Goal: Task Accomplishment & Management: Complete application form

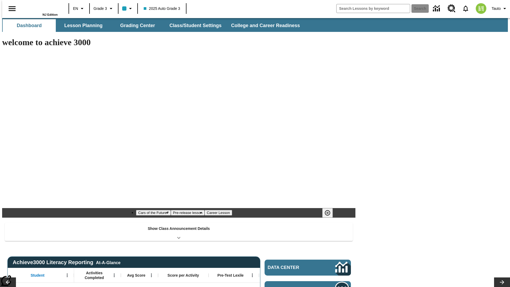
type input "-1"
click at [135, 26] on button "Grading Center" at bounding box center [137, 25] width 53 height 13
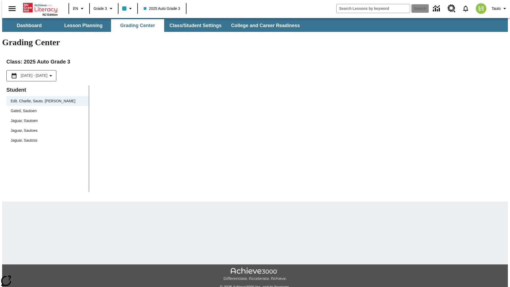
click at [46, 118] on span "Jaguar, Sautoen" at bounding box center [48, 121] width 74 height 6
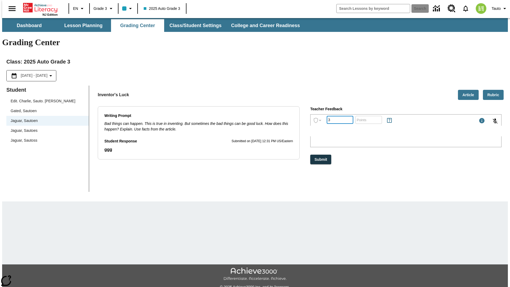
type input "3"
type input "10"
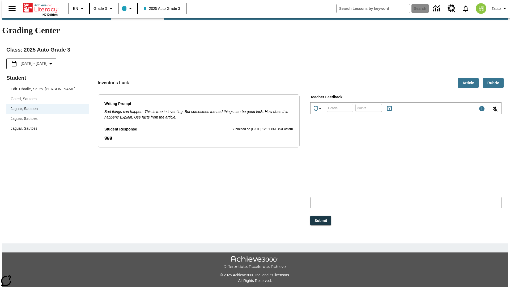
click at [345, 166] on html "BioKsQ" at bounding box center [351, 162] width 80 height 13
click at [358, 216] on div "Submit" at bounding box center [401, 224] width 202 height 16
click at [330, 162] on p "BioKsQ" at bounding box center [350, 162] width 75 height 5
click at [321, 169] on html "BioKsQ" at bounding box center [351, 162] width 80 height 13
click at [331, 165] on p "BioKsQ" at bounding box center [350, 162] width 75 height 5
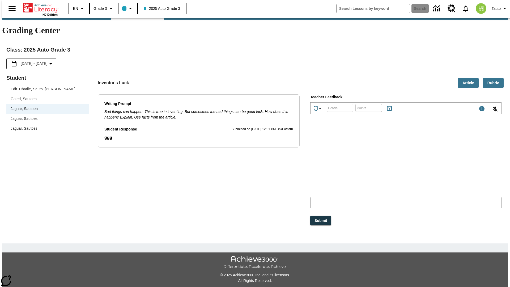
click at [329, 169] on html "BioKsQ" at bounding box center [351, 162] width 80 height 13
click at [331, 169] on html "BioKsQ" at bounding box center [351, 162] width 80 height 13
click at [336, 169] on html "BioKsQs" at bounding box center [351, 162] width 80 height 13
click at [292, 136] on div "Writing Prompt Bad things can happen. This is true in inventing. But sometimes …" at bounding box center [199, 162] width 202 height 137
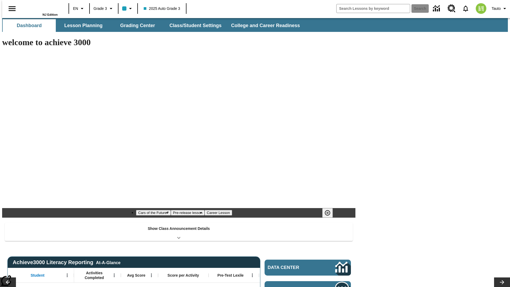
type input "-1"
click at [135, 26] on button "Grading Center" at bounding box center [137, 25] width 53 height 13
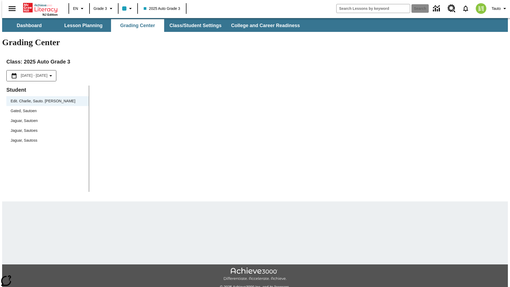
click at [46, 118] on span "Jaguar, Sautoen" at bounding box center [48, 121] width 74 height 6
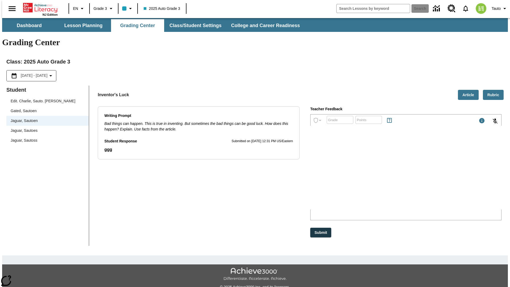
scroll to position [12, 0]
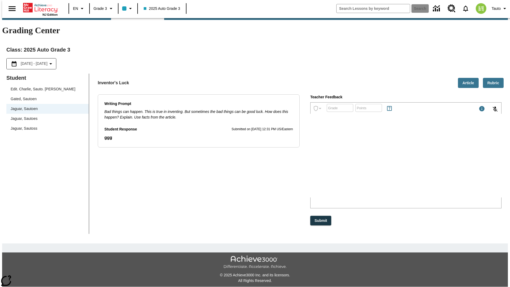
click at [357, 169] on html "BioKsQs" at bounding box center [351, 162] width 80 height 13
click at [338, 164] on p "BioKsQs" at bounding box center [350, 162] width 75 height 5
click at [336, 165] on p "BioKsQs" at bounding box center [350, 162] width 75 height 5
click at [340, 169] on html "BioKsQssd" at bounding box center [351, 162] width 80 height 13
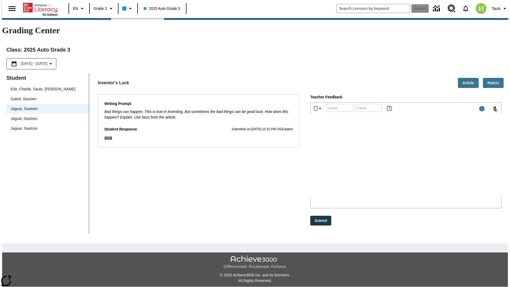
click at [292, 136] on div "Writing Prompt Bad things can happen. This is true in inventing. But sometimes …" at bounding box center [199, 162] width 202 height 137
